Goal: Task Accomplishment & Management: Use online tool/utility

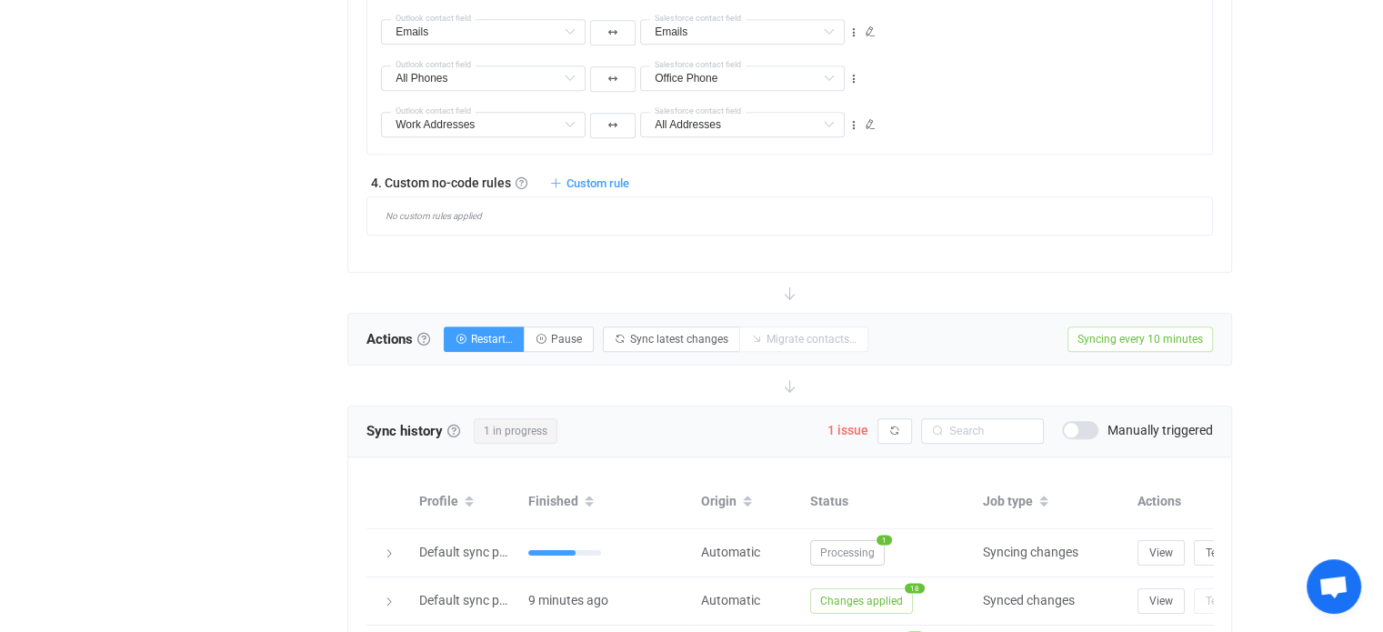
scroll to position [1622, 0]
click at [889, 428] on icon "button" at bounding box center [894, 433] width 11 height 11
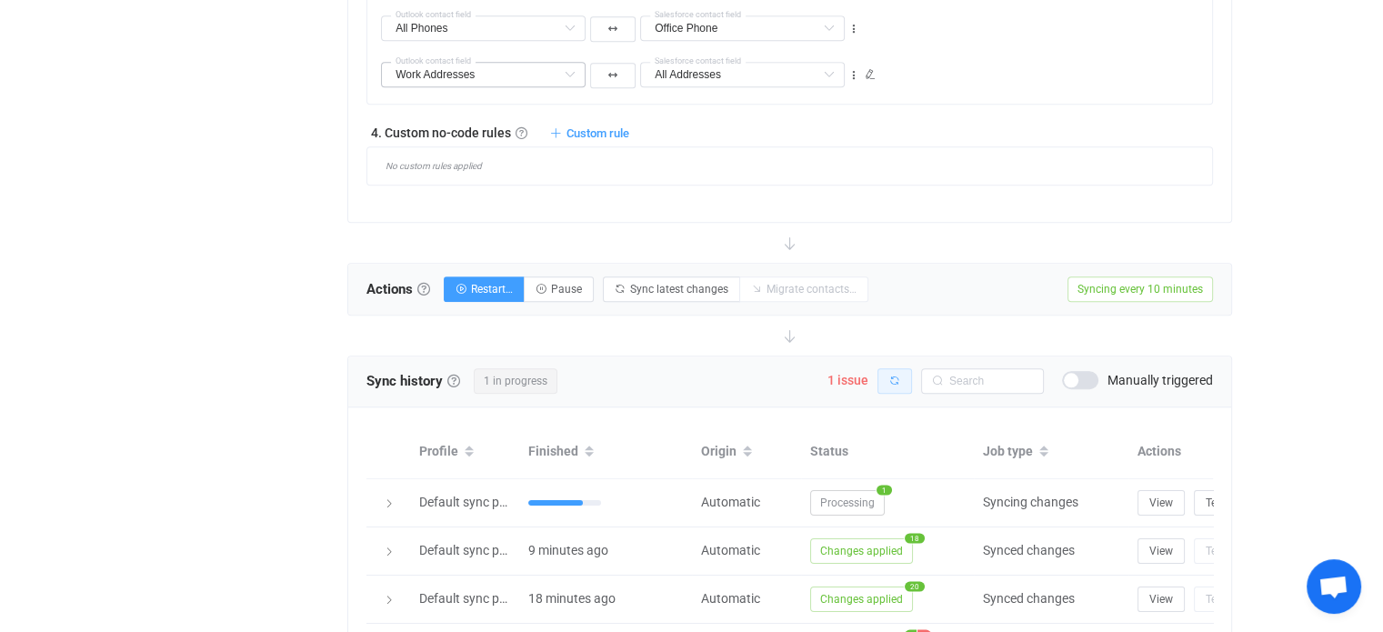
scroll to position [1826, 0]
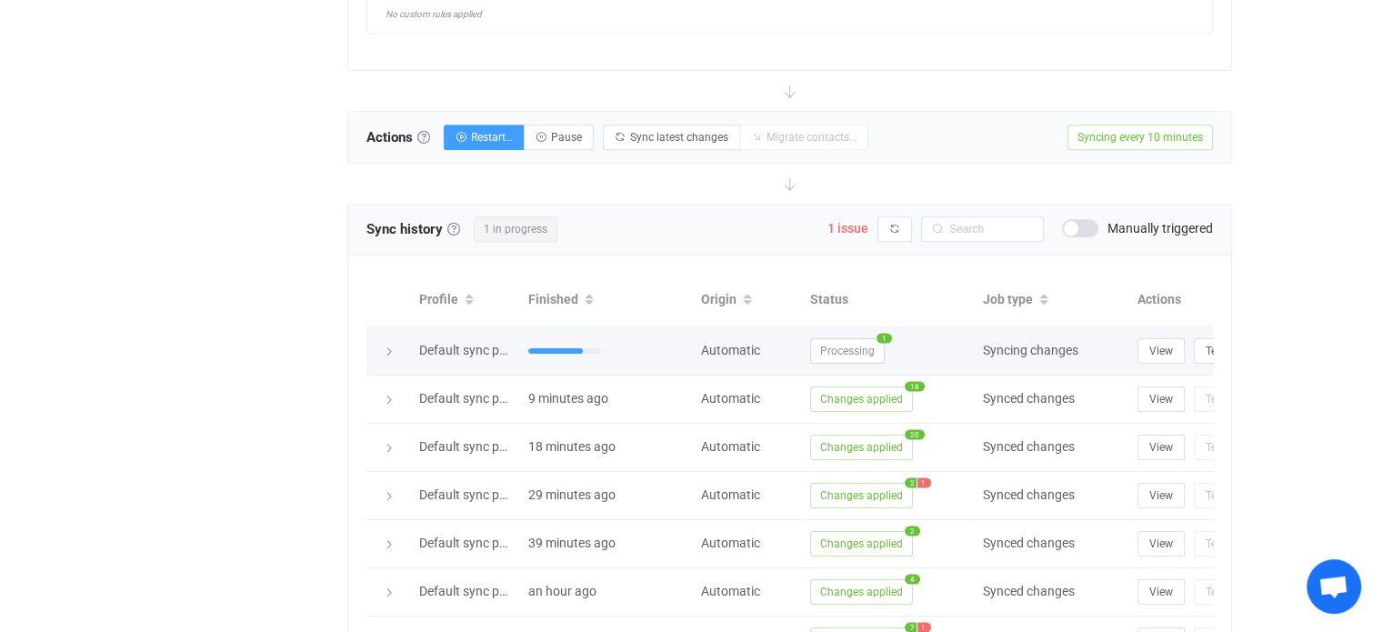
click at [391, 347] on icon at bounding box center [389, 351] width 11 height 11
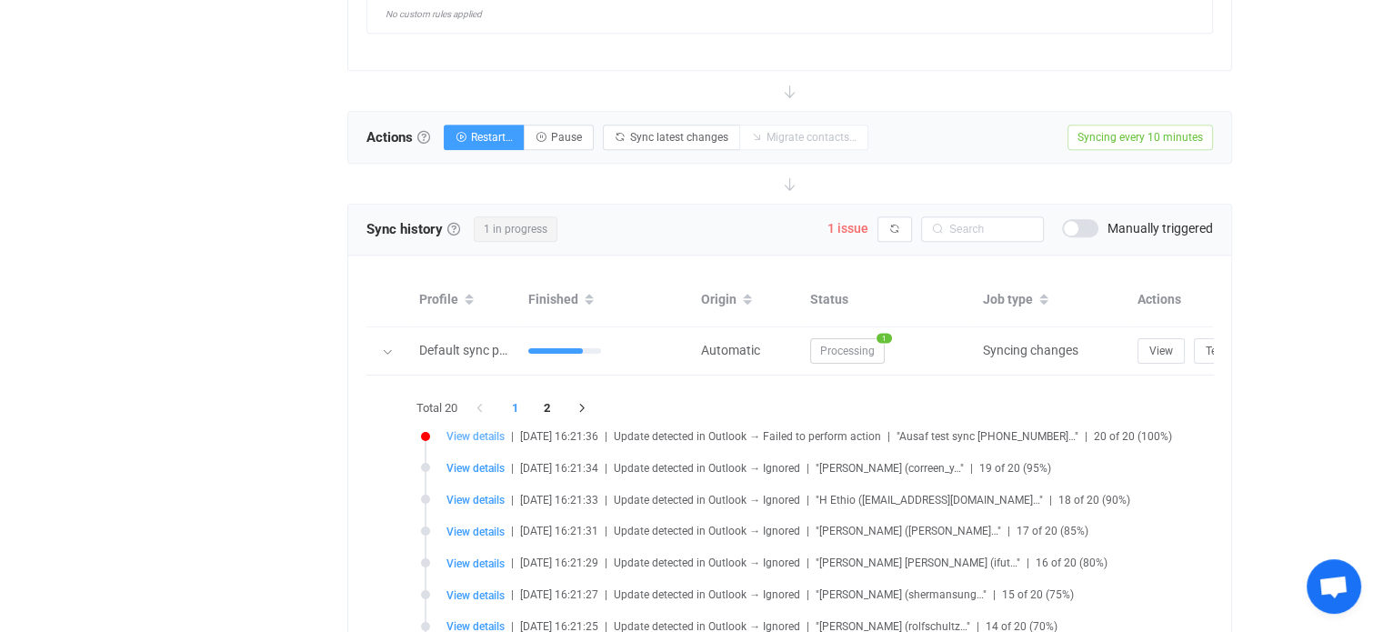
click at [461, 433] on span "View details" at bounding box center [475, 436] width 58 height 13
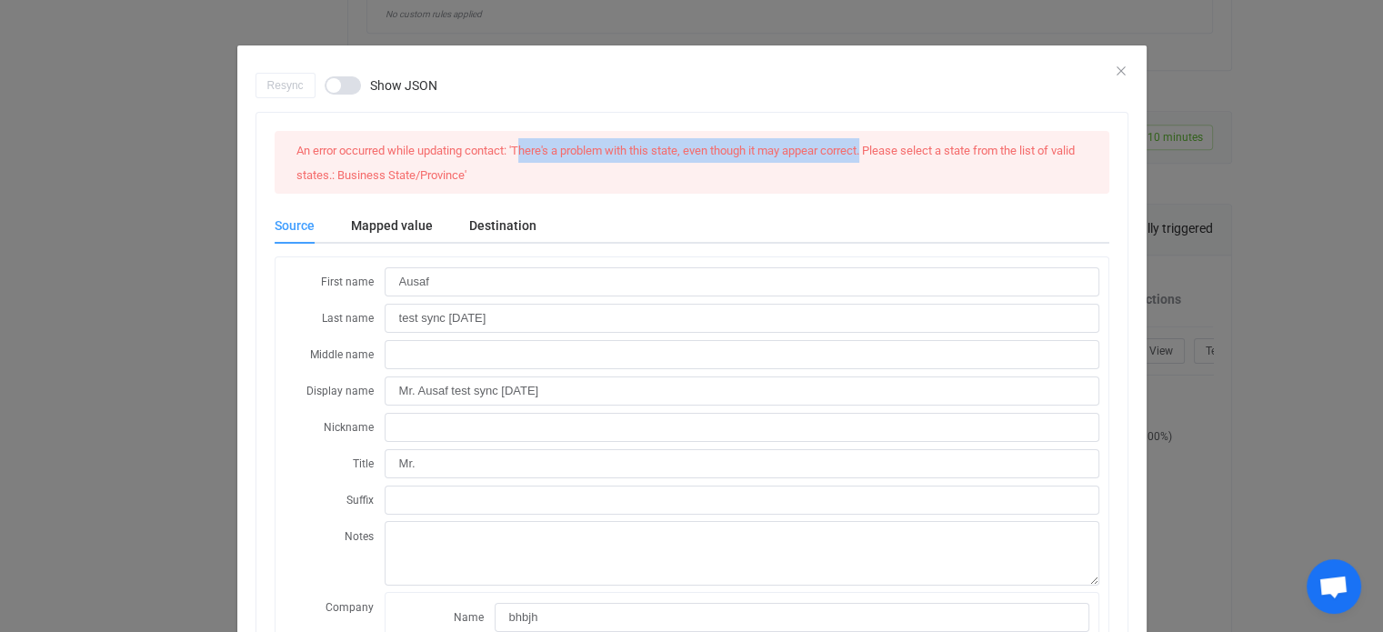
drag, startPoint x: 514, startPoint y: 147, endPoint x: 865, endPoint y: 157, distance: 352.0
click at [865, 157] on div "An error occurred while updating contact: 'There's a problem with this state, e…" at bounding box center [691, 162] width 805 height 48
click at [866, 157] on div "An error occurred while updating contact: 'There's a problem with this state, e…" at bounding box center [691, 162] width 805 height 48
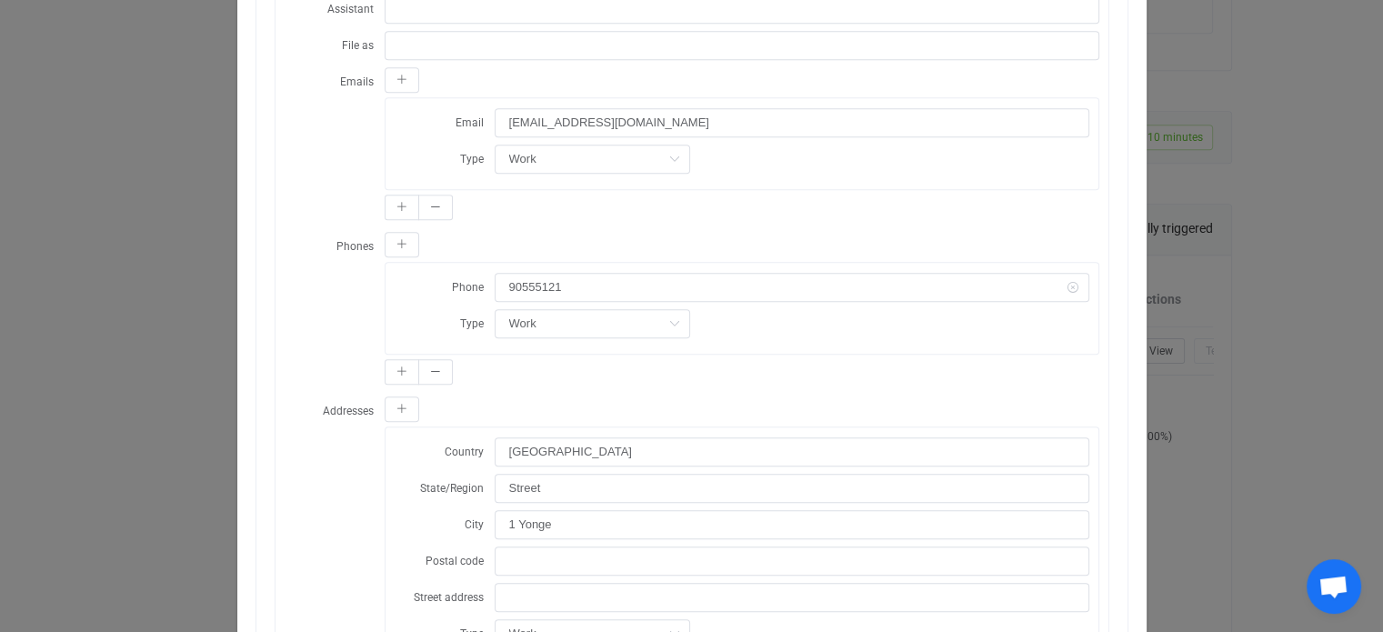
scroll to position [1212, 0]
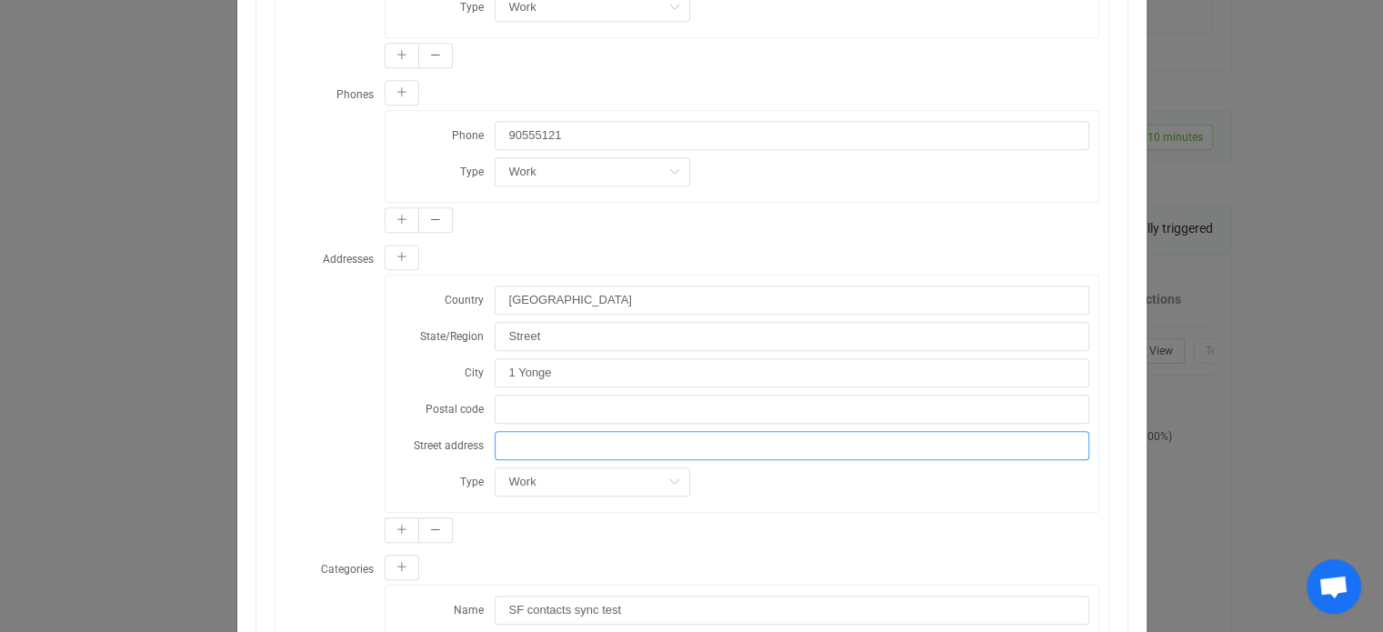
click at [604, 431] on input "dialog" at bounding box center [792, 445] width 595 height 29
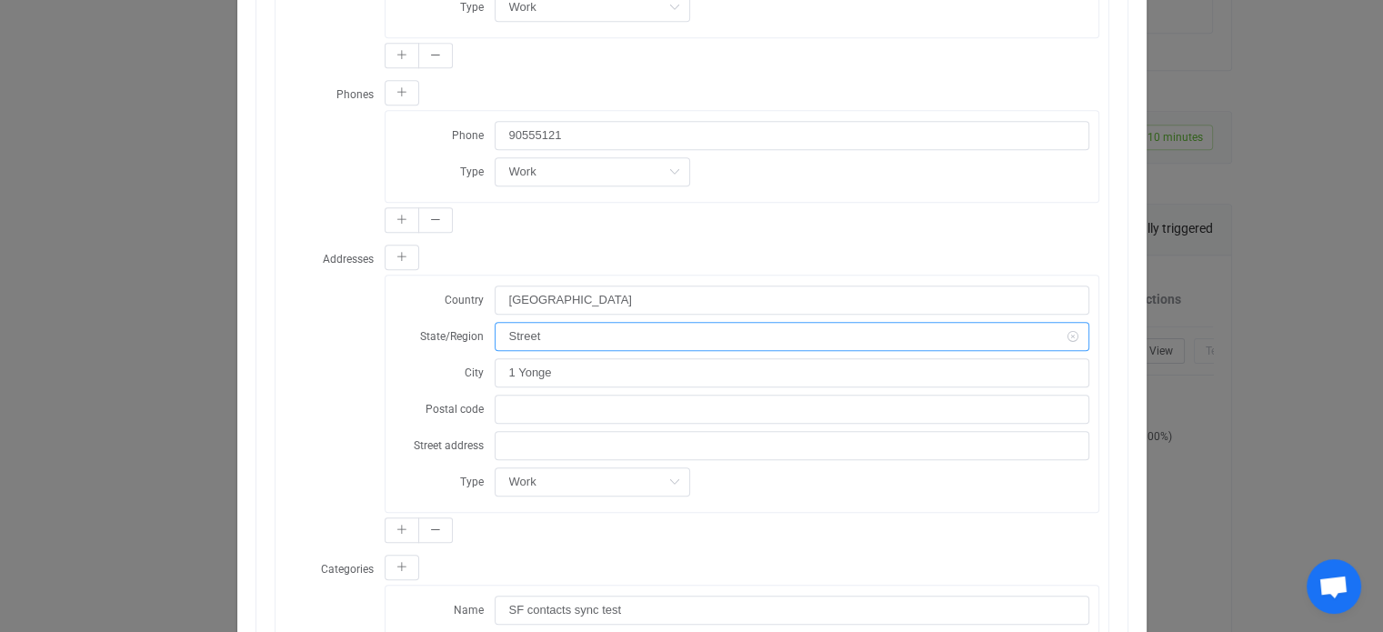
click at [584, 326] on input "Street" at bounding box center [792, 336] width 595 height 29
drag, startPoint x: 580, startPoint y: 328, endPoint x: 341, endPoint y: 298, distance: 241.0
click at [341, 298] on div "Addresses Country [GEOGRAPHIC_DATA]/[GEOGRAPHIC_DATA] 1 [GEOGRAPHIC_DATA] Posta…" at bounding box center [692, 396] width 815 height 304
type input "s"
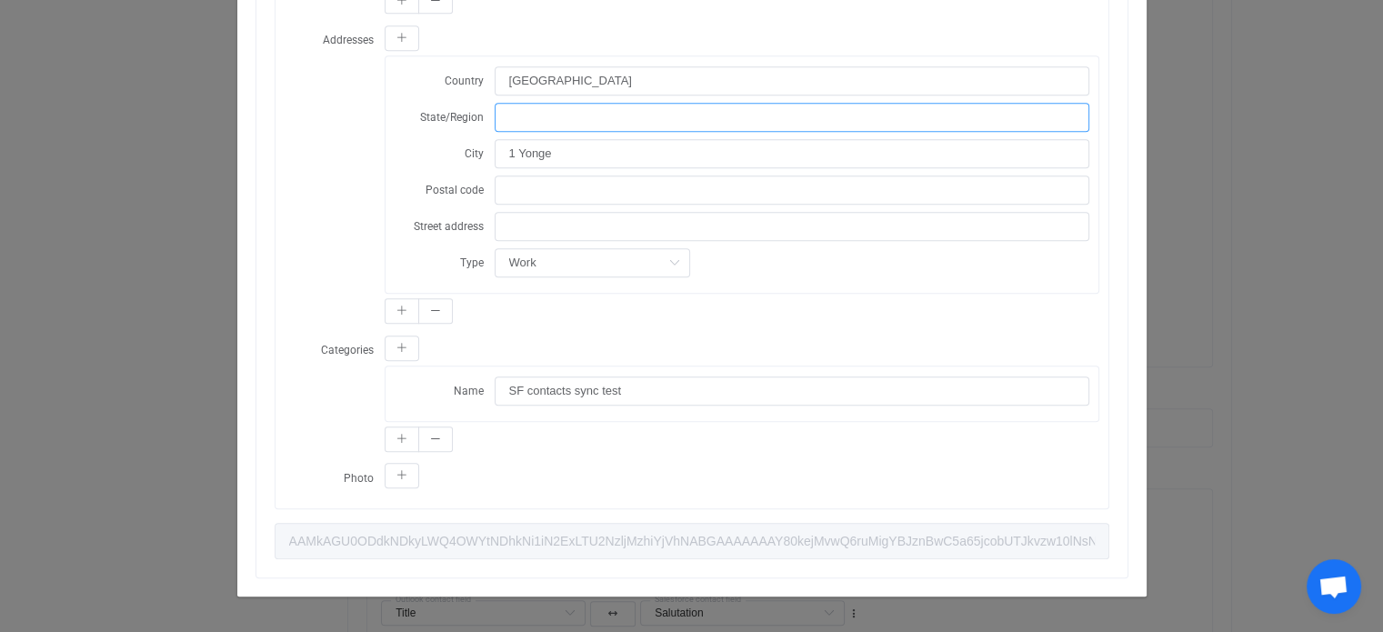
scroll to position [1279, 0]
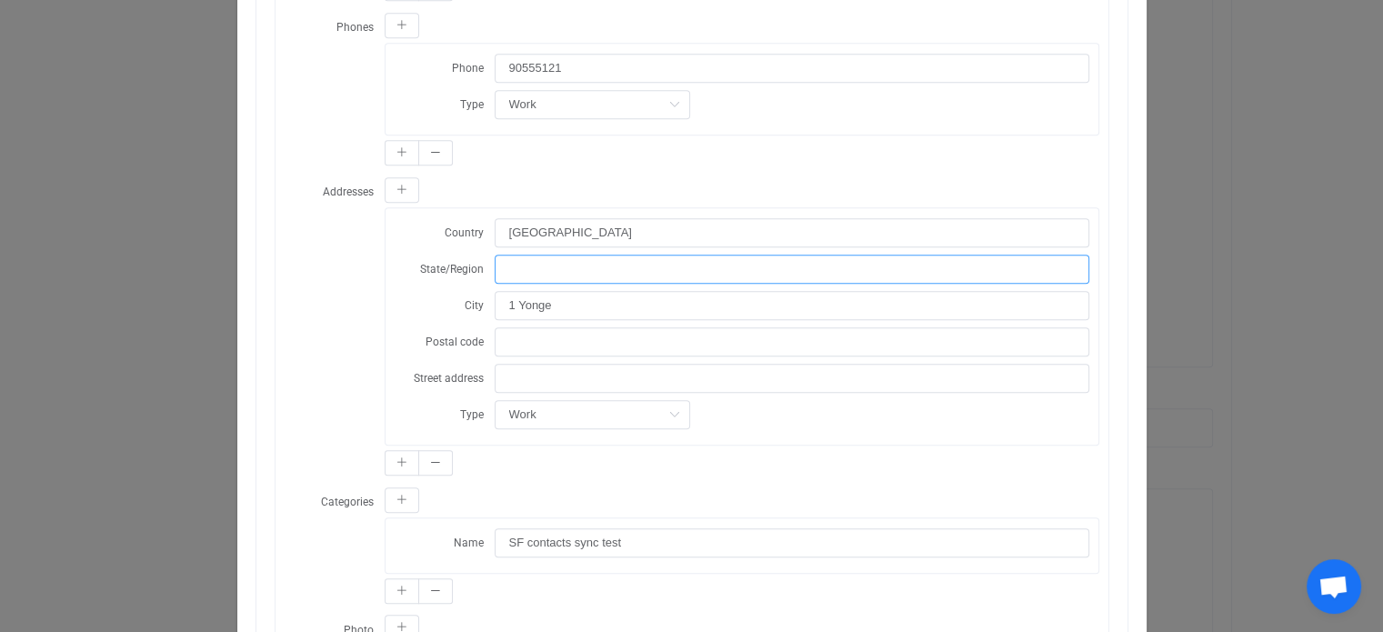
click at [515, 264] on input "dialog" at bounding box center [792, 269] width 595 height 29
click at [571, 291] on input "1 Yonge" at bounding box center [792, 305] width 595 height 29
drag, startPoint x: 573, startPoint y: 299, endPoint x: 438, endPoint y: 285, distance: 135.3
click at [438, 290] on div "City 1 Yonge" at bounding box center [742, 305] width 695 height 30
click at [508, 260] on input "[GEOGRAPHIC_DATA]" at bounding box center [792, 269] width 595 height 29
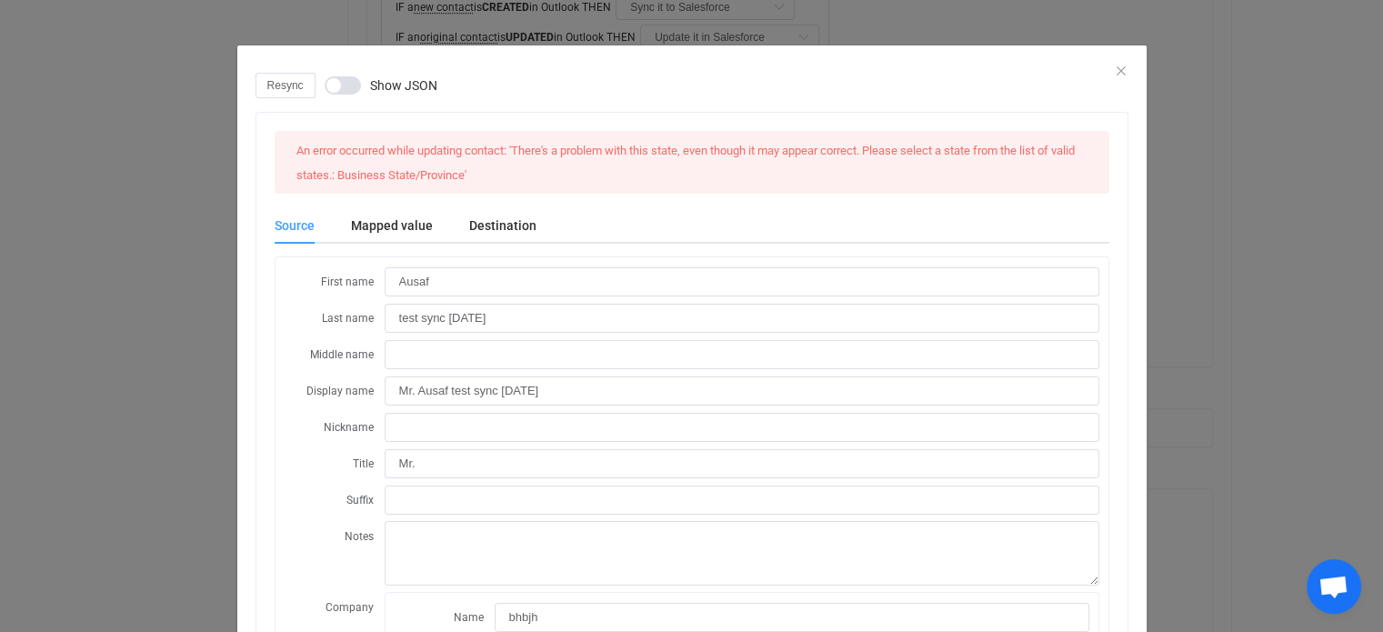
scroll to position [0, 0]
type input "[GEOGRAPHIC_DATA]"
click at [284, 88] on span "Resync" at bounding box center [285, 85] width 36 height 13
click at [1115, 69] on icon "Close" at bounding box center [1121, 71] width 15 height 15
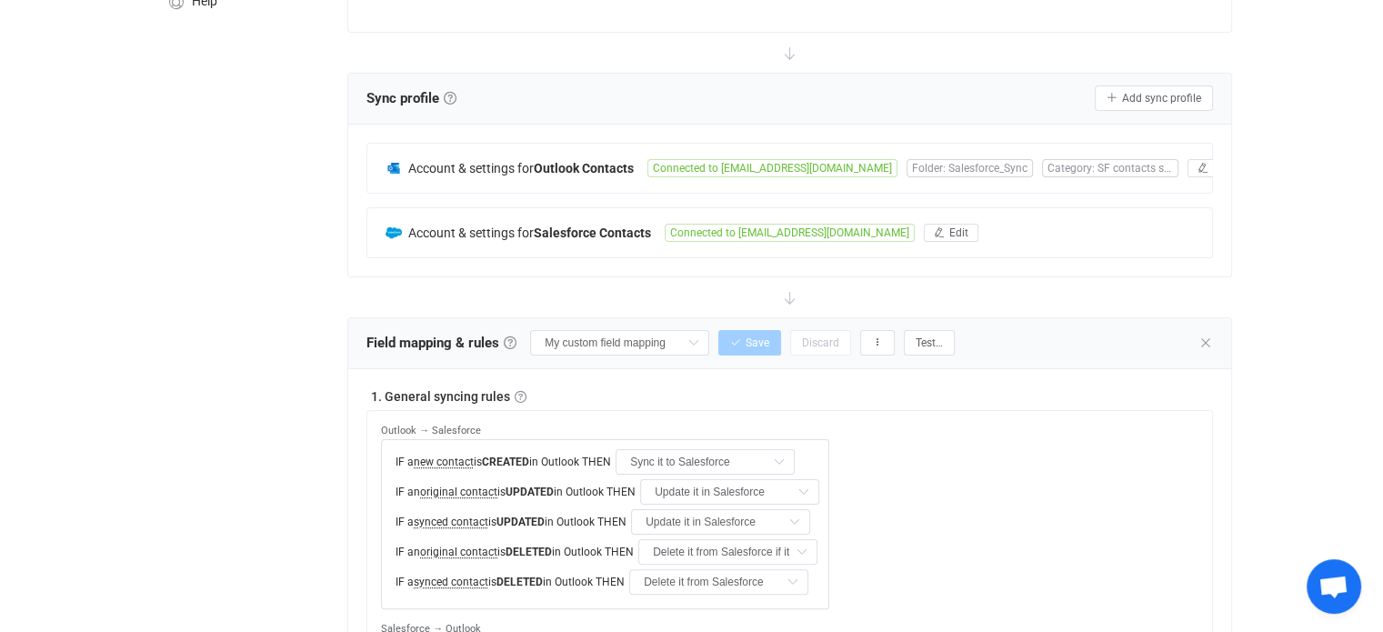
scroll to position [159, 0]
